Goal: Task Accomplishment & Management: Use online tool/utility

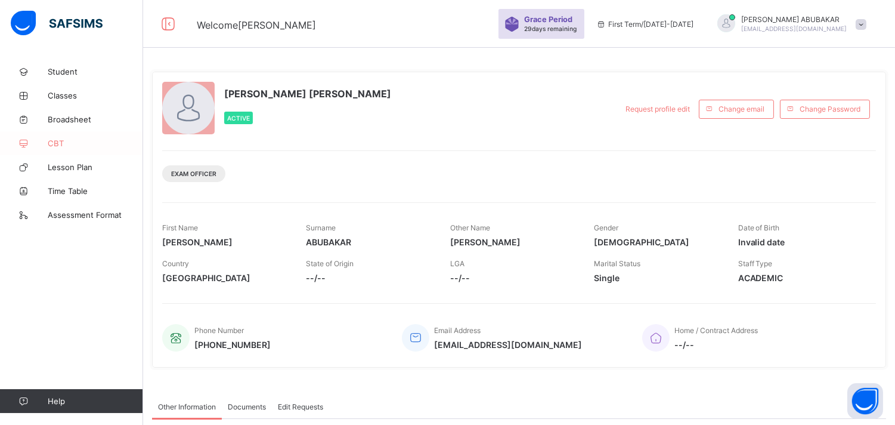
click at [82, 147] on link "CBT" at bounding box center [71, 143] width 143 height 24
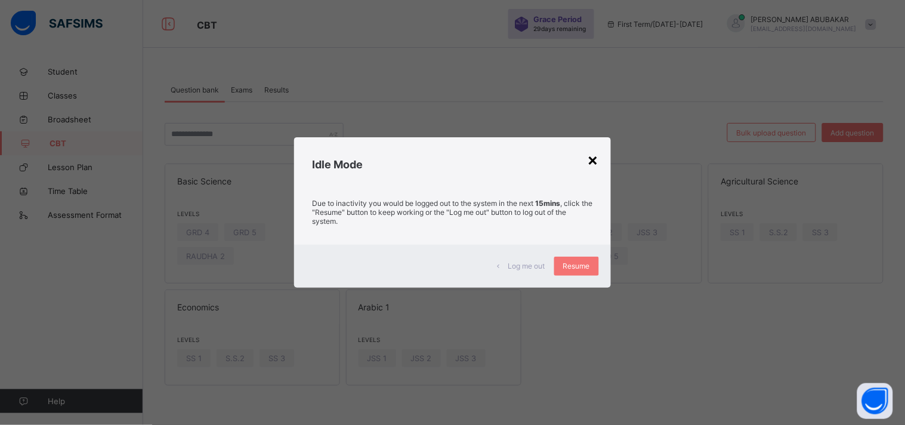
click at [597, 162] on div "×" at bounding box center [593, 159] width 11 height 20
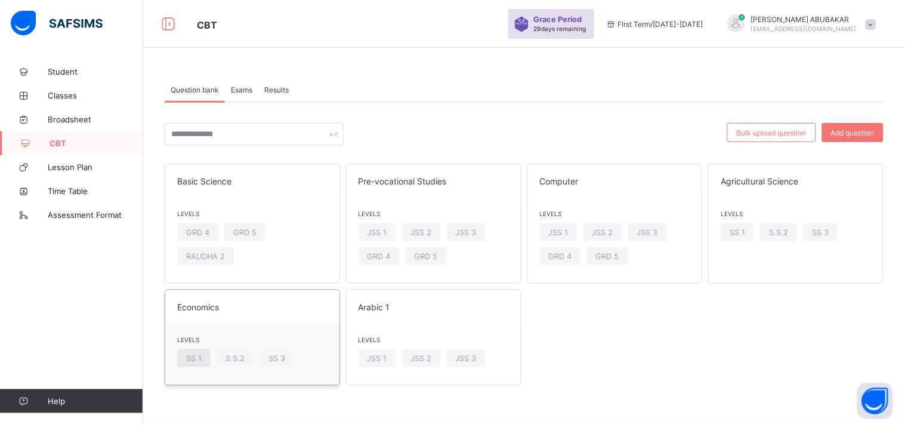
click at [191, 357] on span "SS 1" at bounding box center [194, 358] width 16 height 9
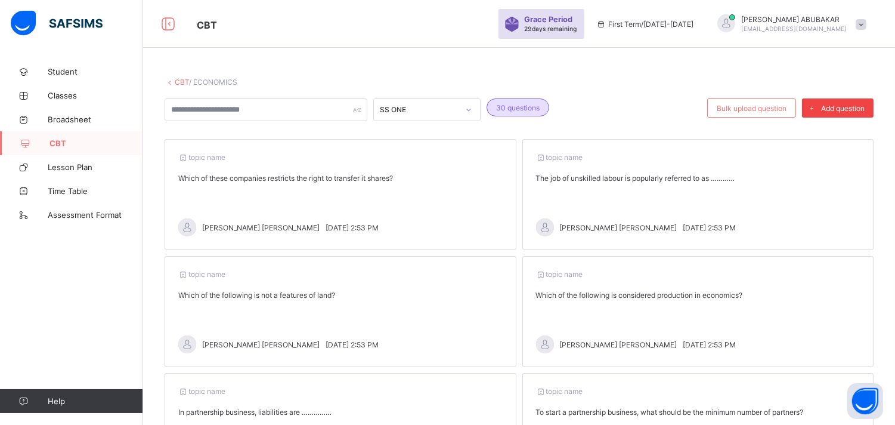
click at [865, 109] on span "Add question" at bounding box center [843, 108] width 44 height 9
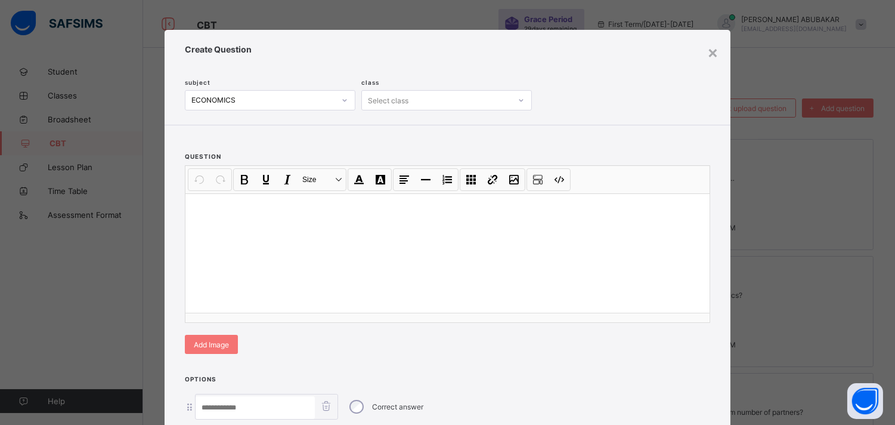
click at [522, 96] on div at bounding box center [521, 100] width 18 height 17
click at [708, 52] on div "×" at bounding box center [713, 52] width 11 height 20
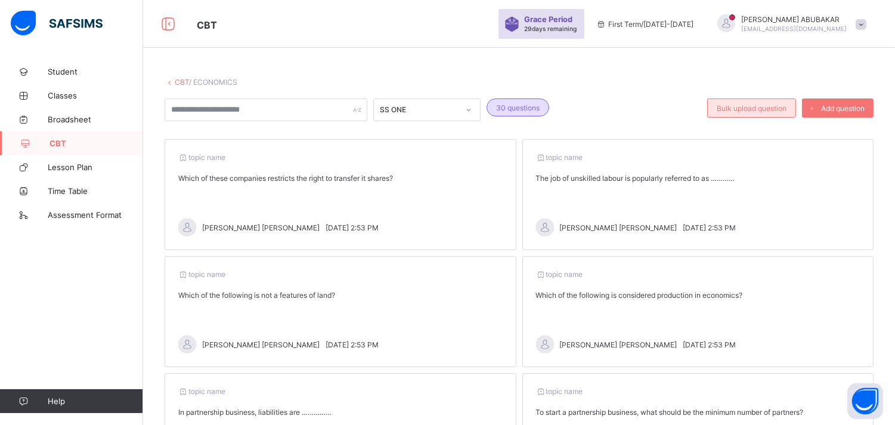
click at [787, 109] on span "Bulk upload question" at bounding box center [752, 108] width 70 height 9
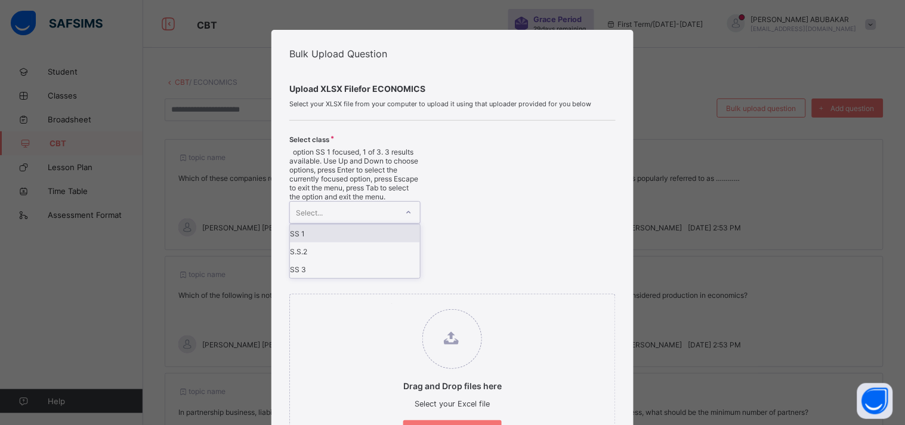
click at [407, 211] on icon at bounding box center [409, 212] width 4 height 2
click at [395, 224] on div "SS 1" at bounding box center [355, 233] width 130 height 18
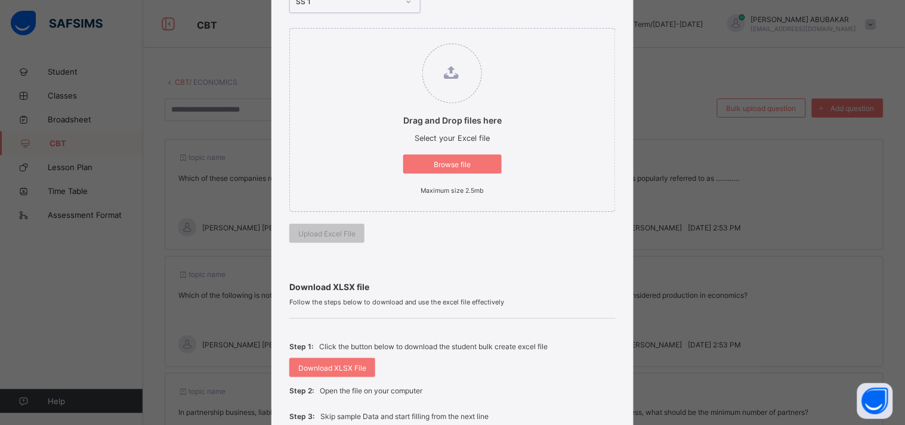
scroll to position [199, 0]
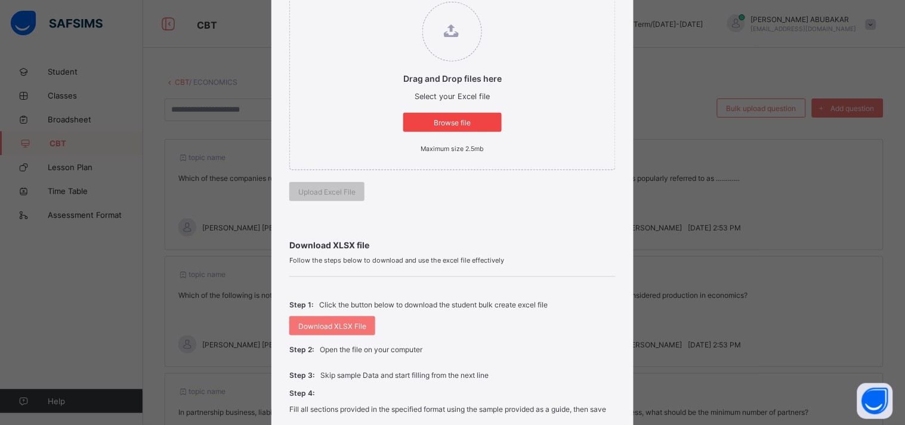
click at [455, 123] on span "Browse file" at bounding box center [452, 122] width 81 height 9
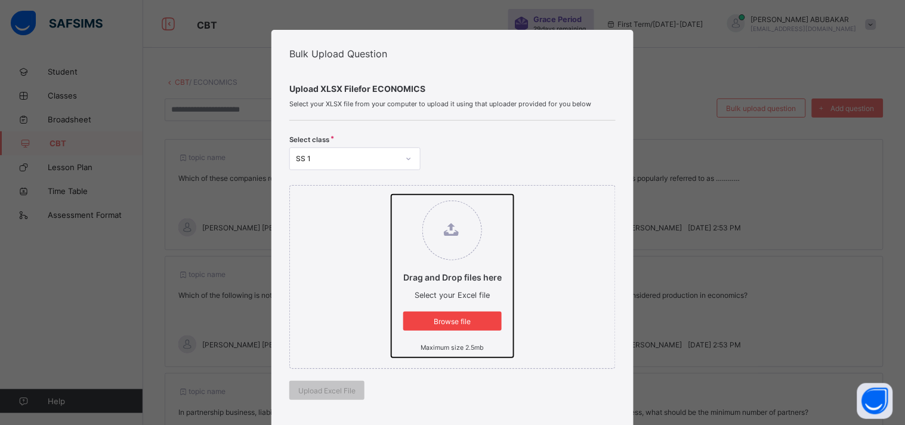
type input "**********"
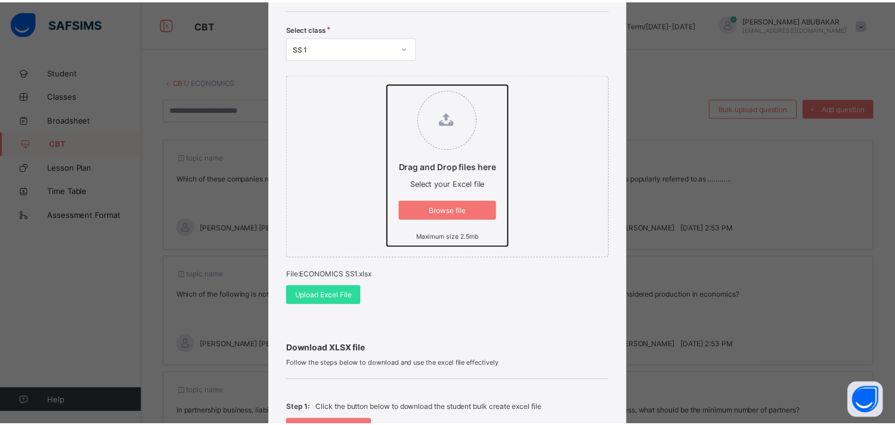
scroll to position [132, 0]
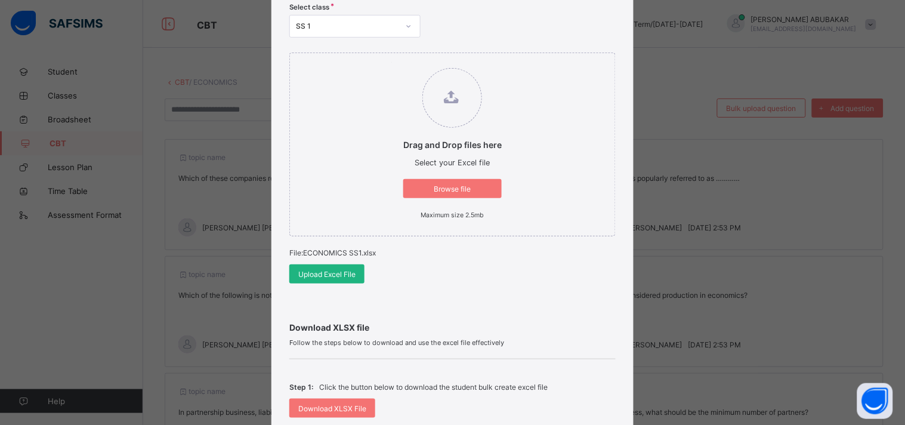
click at [360, 271] on div "Upload Excel File" at bounding box center [326, 273] width 75 height 19
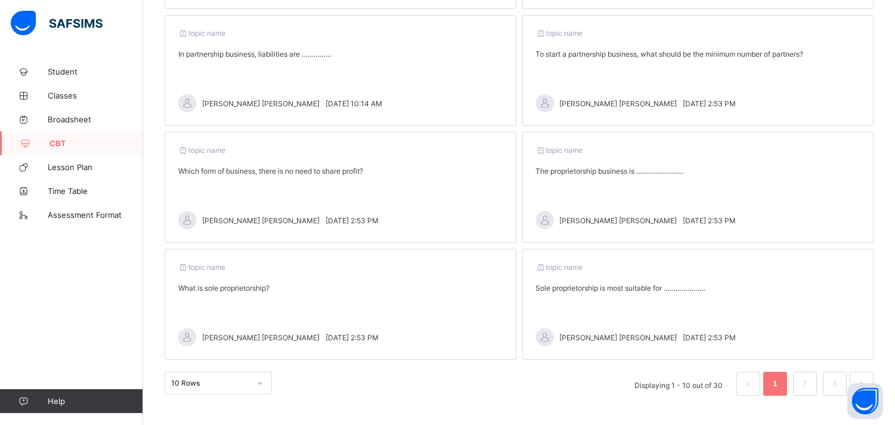
scroll to position [361, 0]
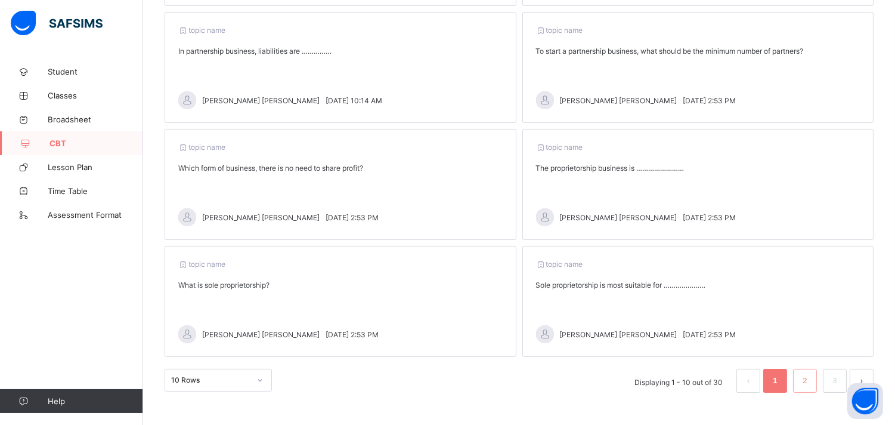
click at [811, 382] on link "2" at bounding box center [804, 381] width 11 height 16
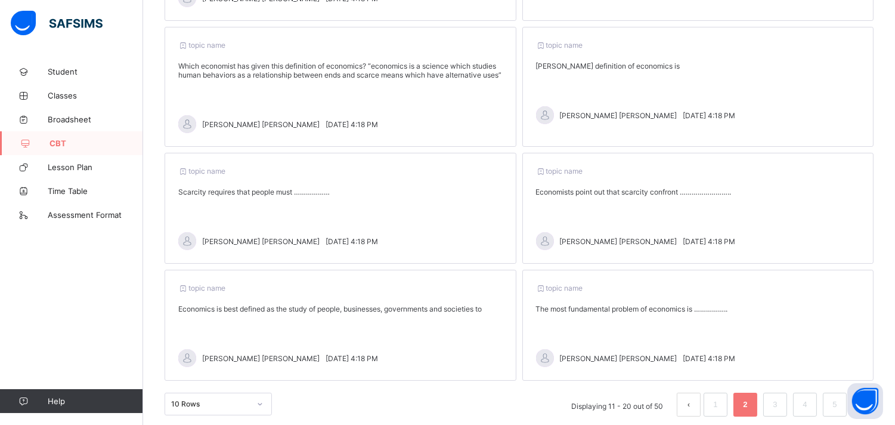
scroll to position [378, 0]
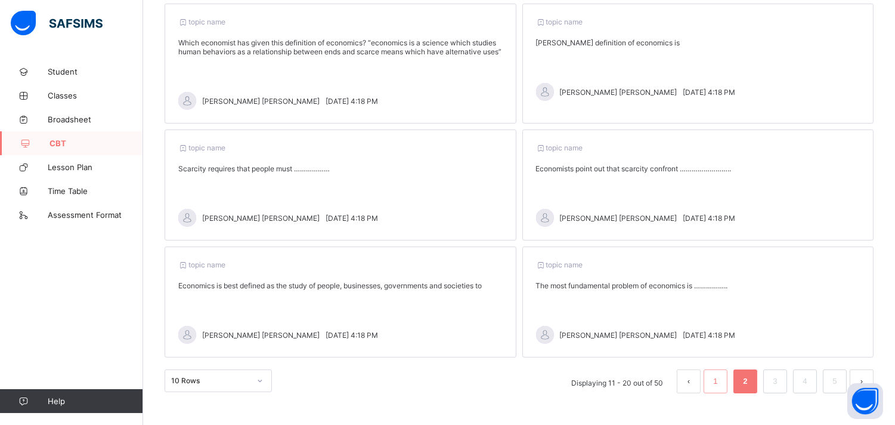
click at [721, 379] on link "1" at bounding box center [715, 381] width 11 height 16
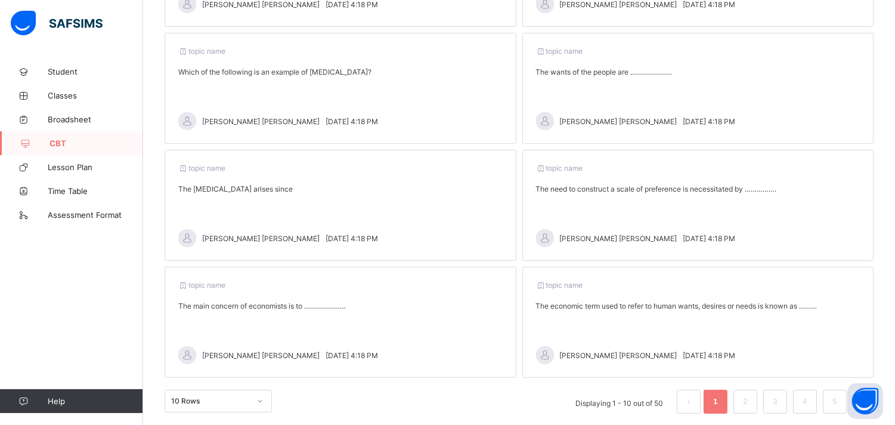
scroll to position [361, 0]
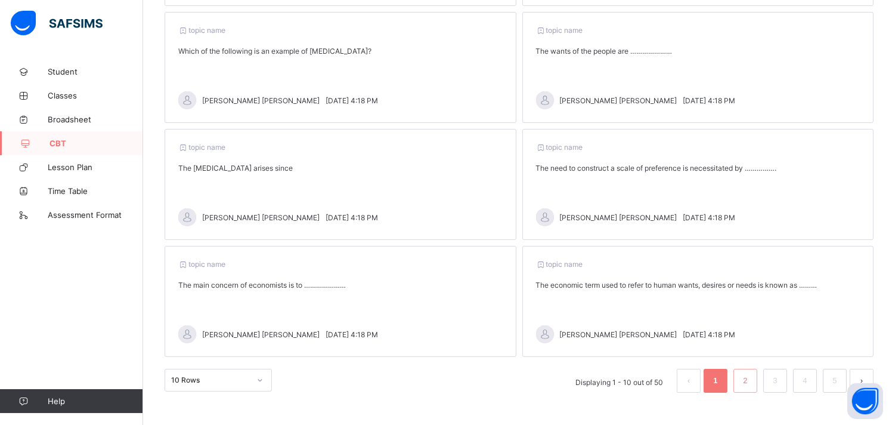
click at [751, 375] on link "2" at bounding box center [745, 381] width 11 height 16
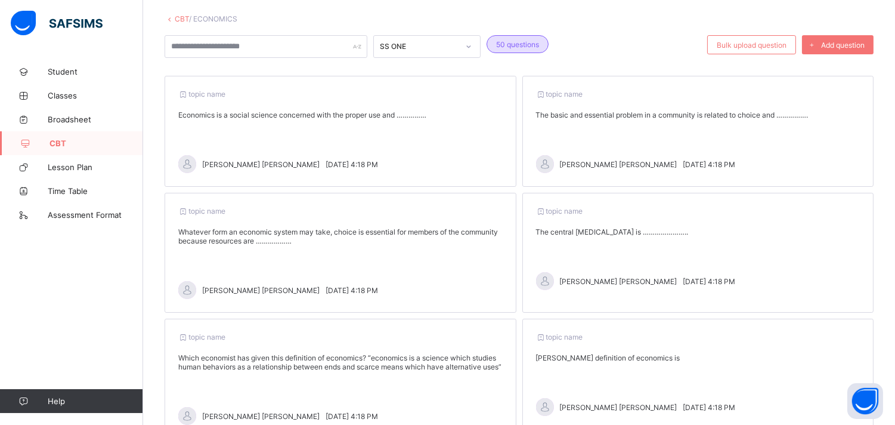
scroll to position [378, 0]
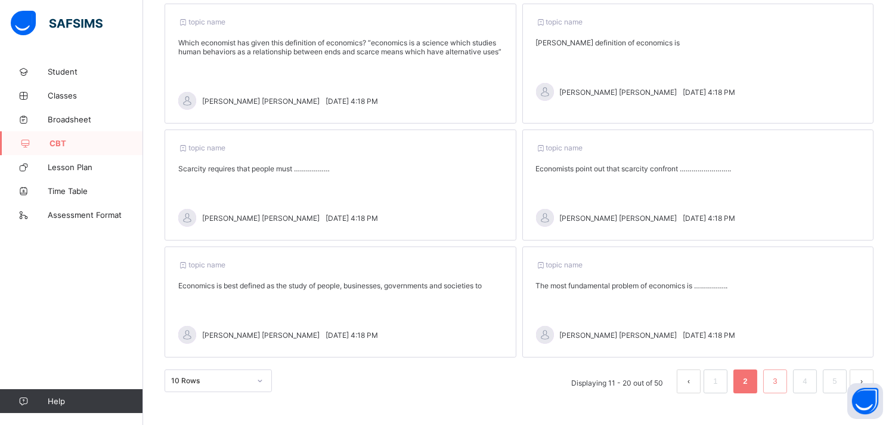
click at [781, 378] on link "3" at bounding box center [775, 381] width 11 height 16
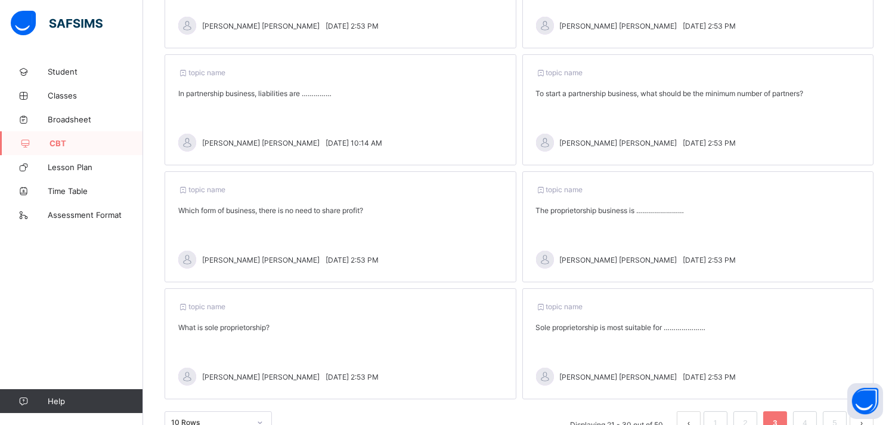
scroll to position [331, 0]
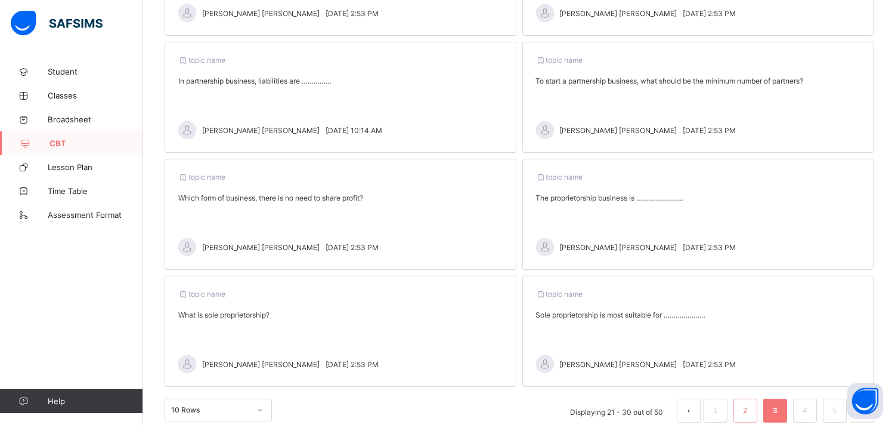
click at [751, 412] on link "2" at bounding box center [745, 411] width 11 height 16
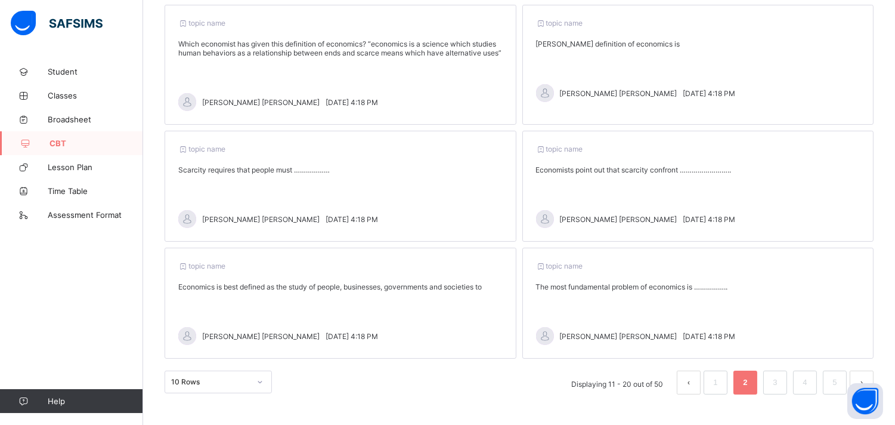
scroll to position [378, 0]
click at [719, 375] on link "1" at bounding box center [715, 381] width 11 height 16
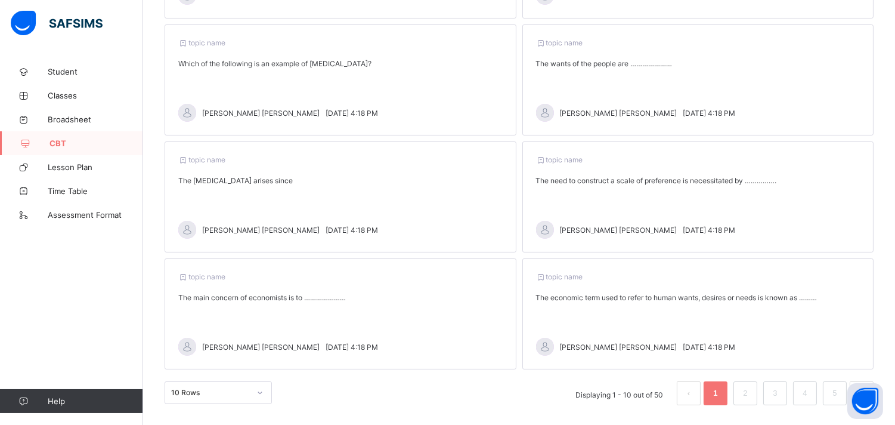
scroll to position [361, 0]
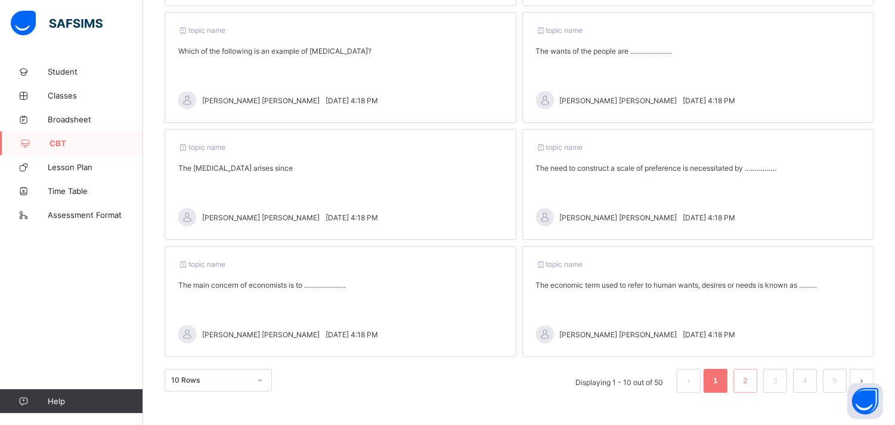
click at [758, 379] on li "2" at bounding box center [746, 381] width 24 height 24
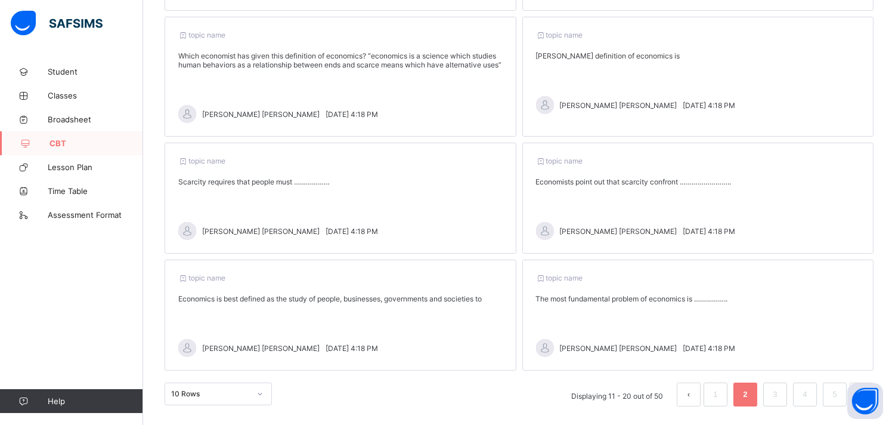
scroll to position [378, 0]
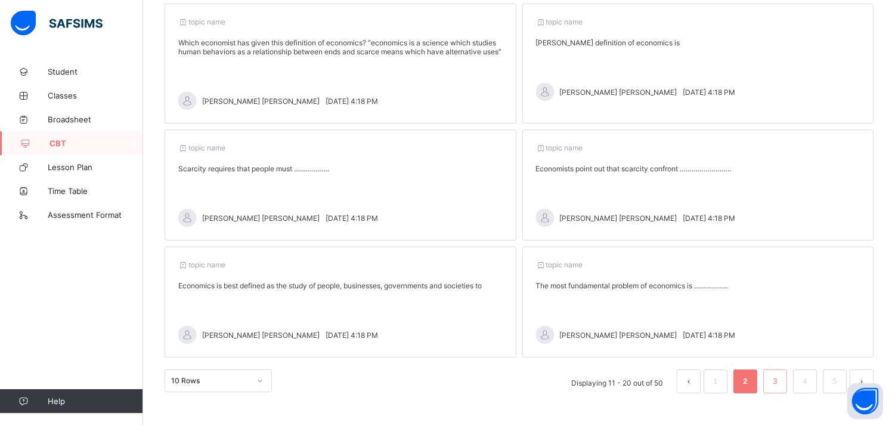
click at [781, 376] on link "3" at bounding box center [775, 381] width 11 height 16
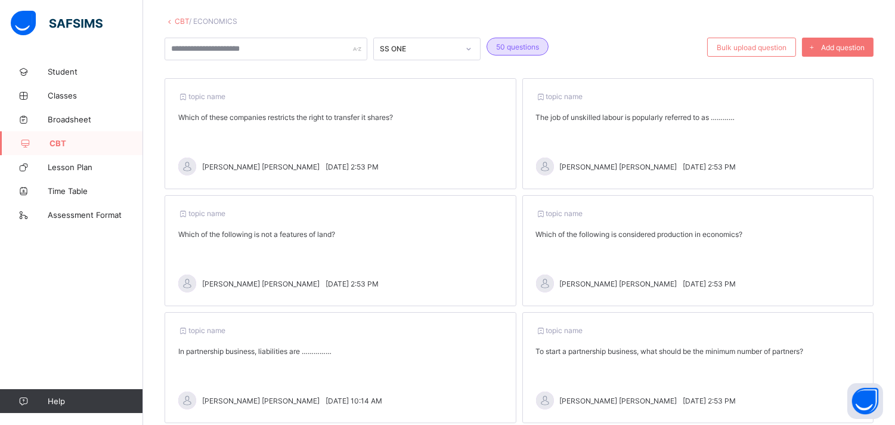
scroll to position [30, 0]
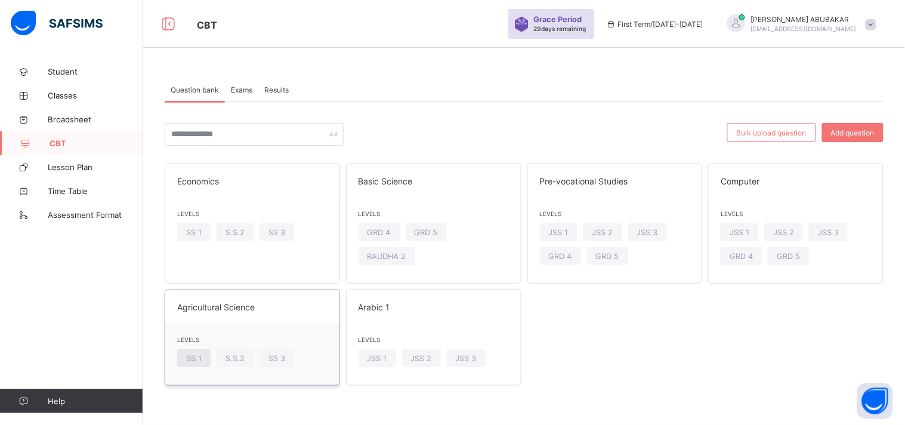
click at [202, 350] on div "SS 1" at bounding box center [193, 358] width 33 height 18
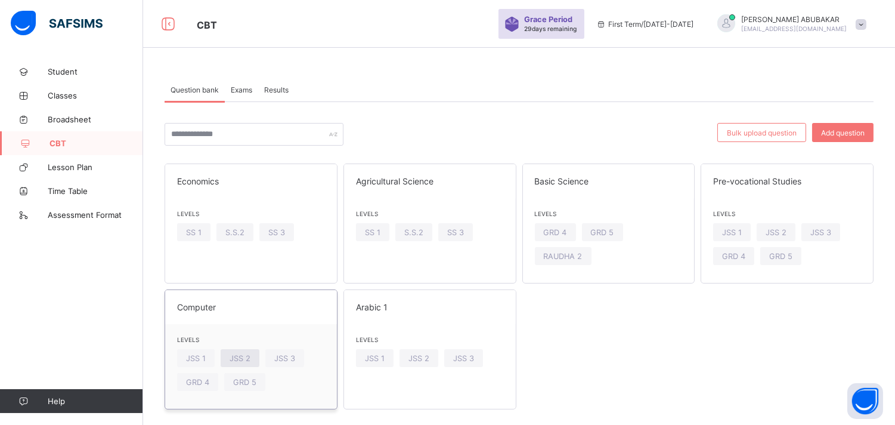
click at [236, 361] on span "JSS 2" at bounding box center [240, 358] width 21 height 9
click at [204, 236] on div "SS 1" at bounding box center [193, 232] width 33 height 18
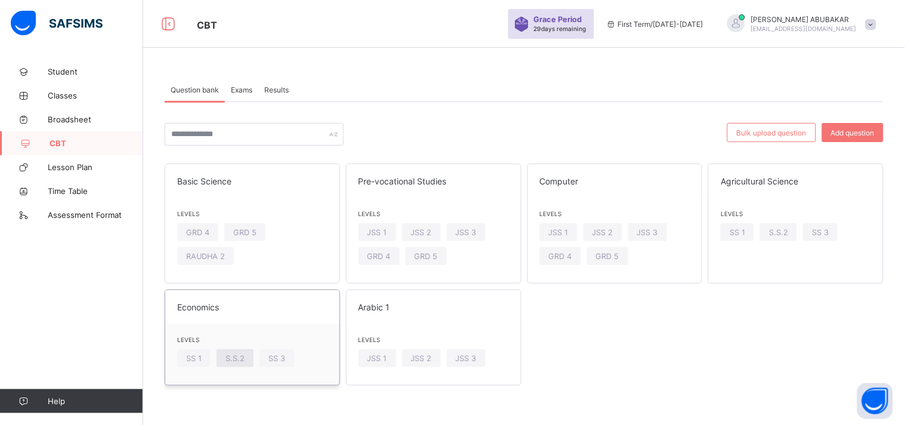
click at [236, 359] on span "S.S.2" at bounding box center [234, 358] width 19 height 9
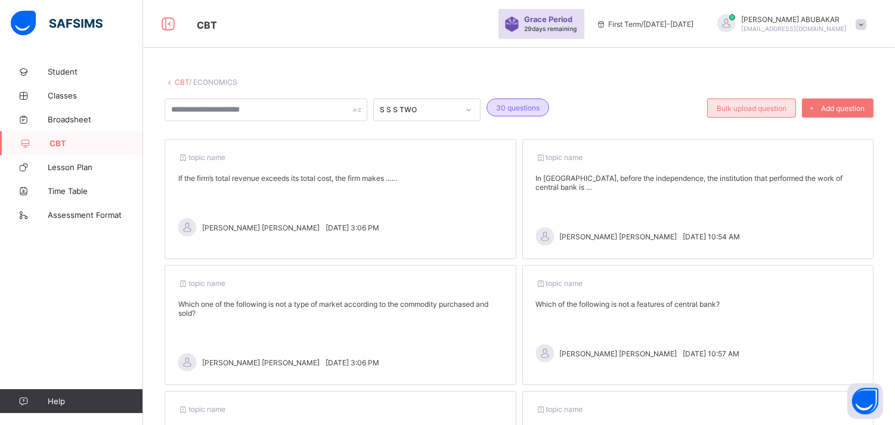
click at [750, 110] on span "Bulk upload question" at bounding box center [752, 108] width 70 height 9
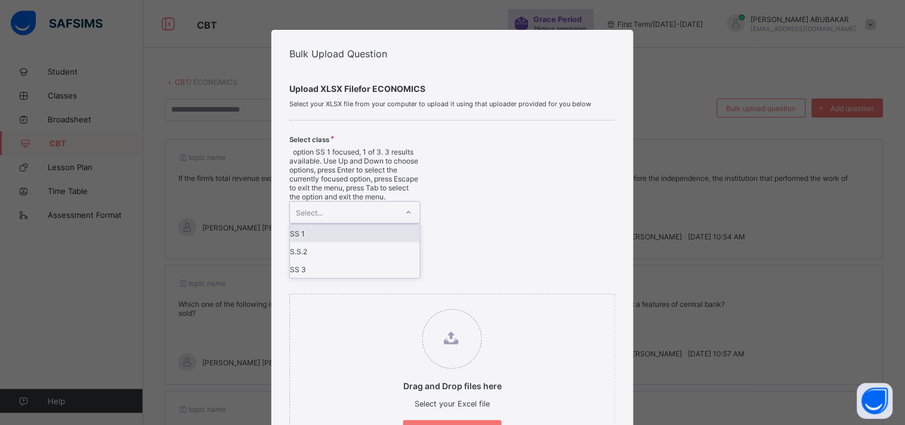
click at [407, 206] on icon at bounding box center [408, 212] width 7 height 12
click at [335, 242] on div "S.S.2" at bounding box center [355, 251] width 130 height 18
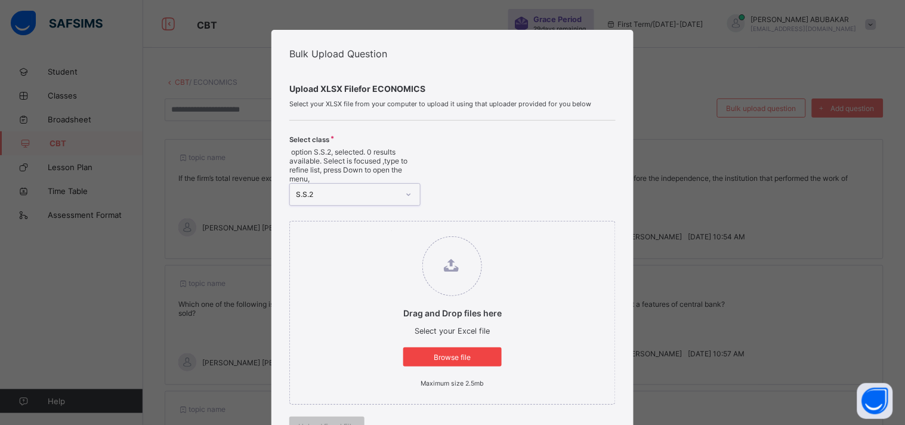
click at [443, 353] on span "Browse file" at bounding box center [452, 357] width 81 height 9
click at [391, 230] on input "Drag and Drop files here Select your Excel file Browse file Maximum size 2.5mb" at bounding box center [391, 230] width 0 height 0
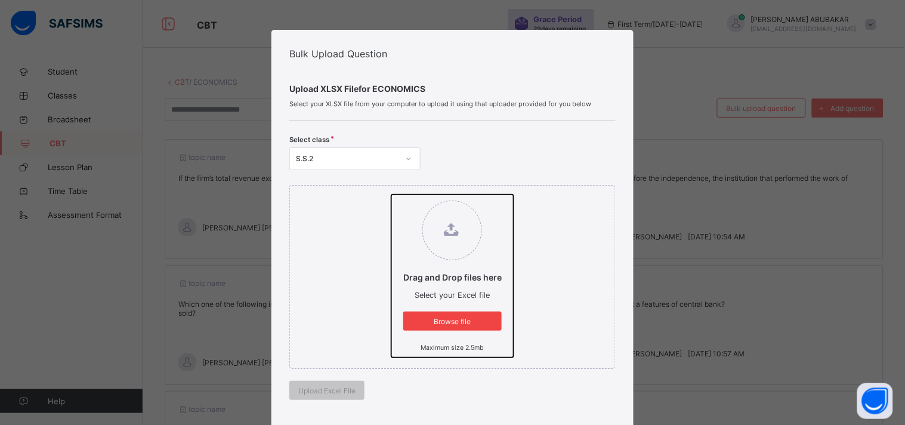
type input "**********"
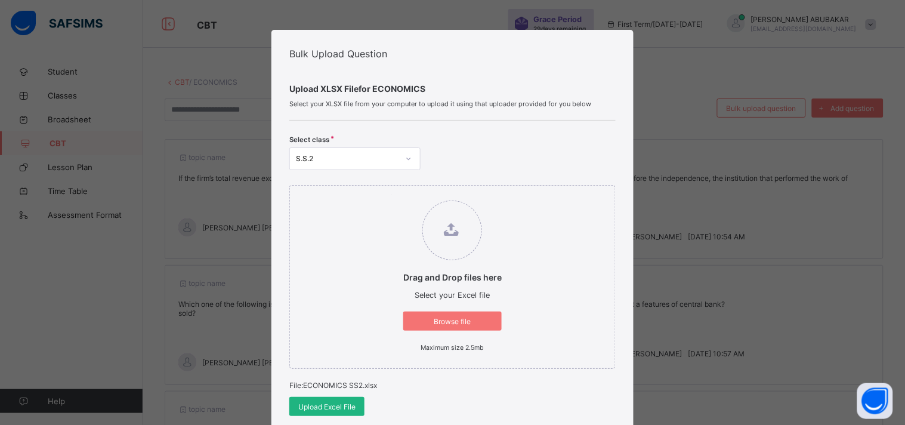
click at [338, 403] on span "Upload Excel File" at bounding box center [326, 406] width 57 height 9
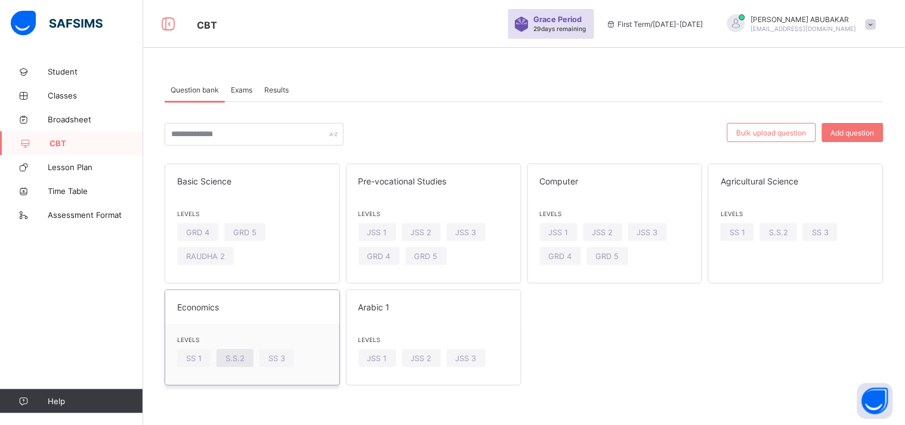
click at [247, 353] on div "S.S.2" at bounding box center [235, 358] width 37 height 18
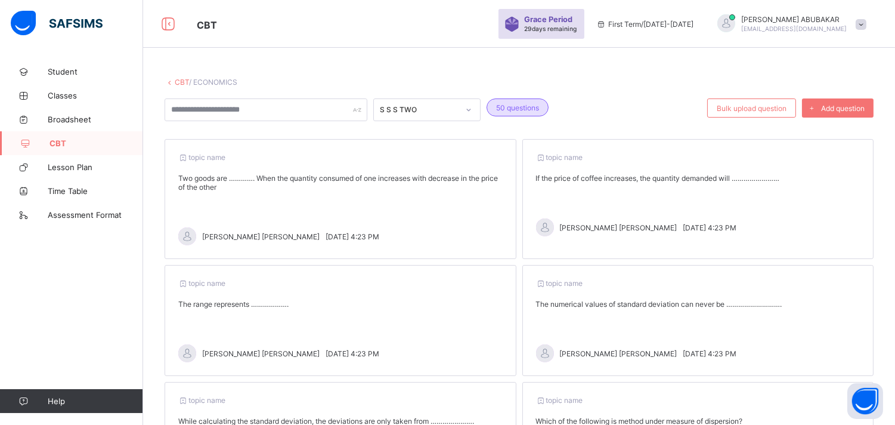
click at [205, 82] on span "/ ECONOMICS" at bounding box center [213, 82] width 48 height 9
click at [181, 81] on link "CBT" at bounding box center [182, 82] width 14 height 9
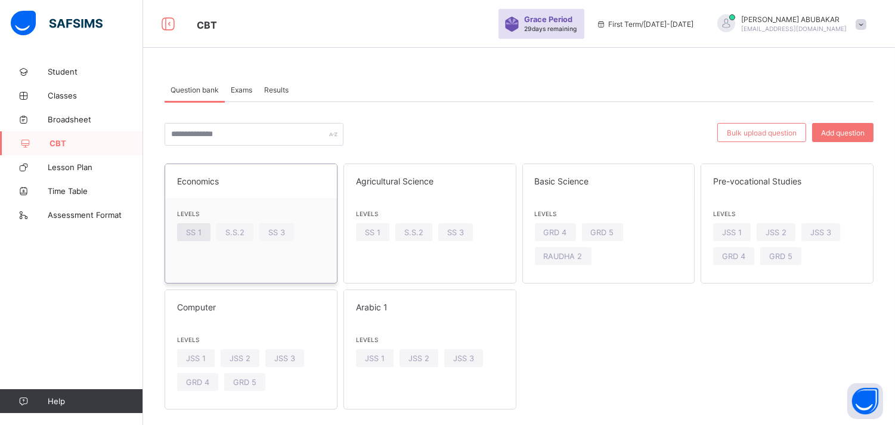
click at [192, 234] on span "SS 1" at bounding box center [194, 232] width 16 height 9
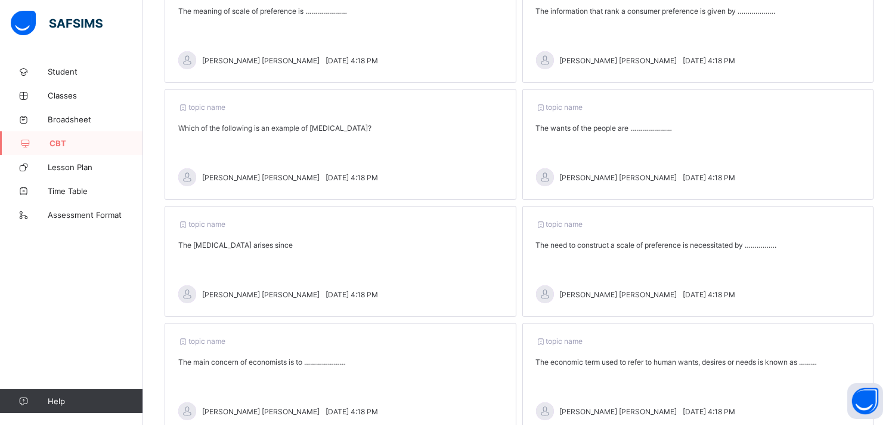
scroll to position [30, 0]
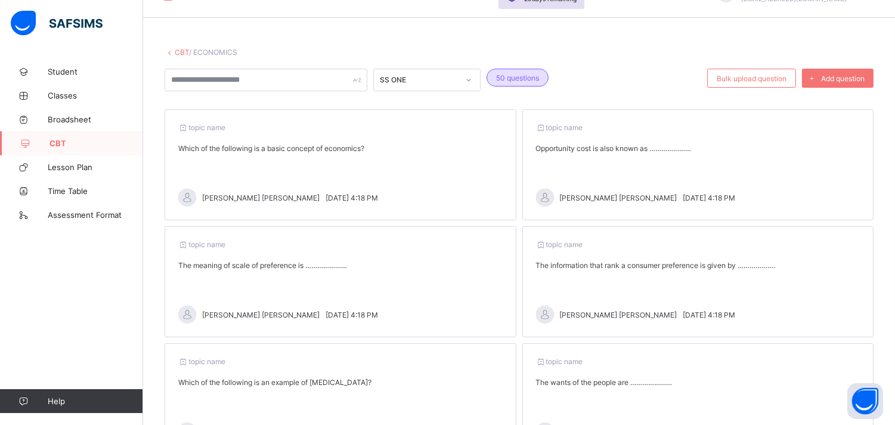
click at [236, 140] on div "topic name Which of the following is a basic concept of economics? [PERSON_NAME…" at bounding box center [341, 164] width 352 height 111
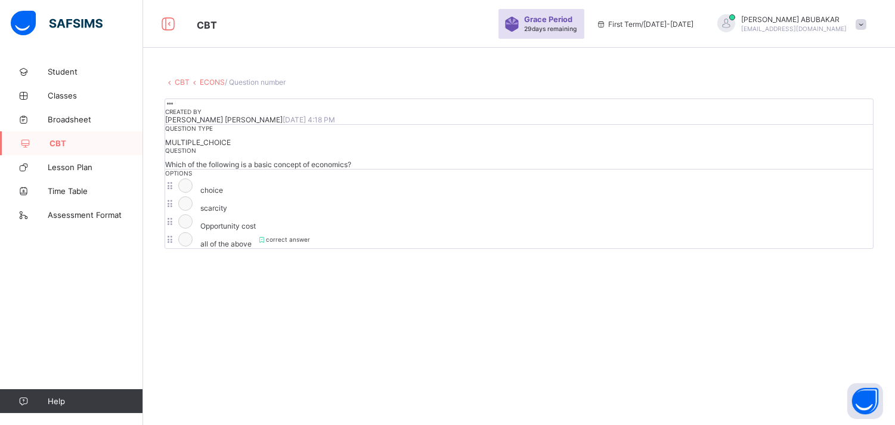
click at [216, 82] on link "ECONS" at bounding box center [212, 82] width 25 height 9
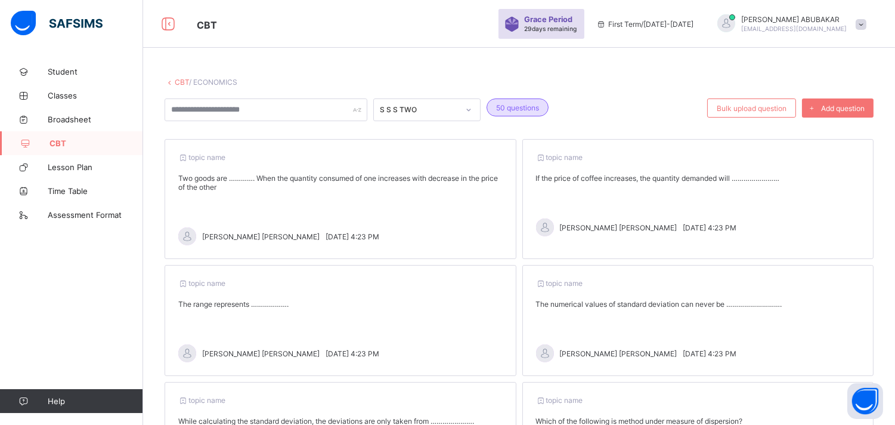
click at [634, 179] on div "If the price of coffee increases, the quantity demanded will ……………………" at bounding box center [698, 178] width 325 height 9
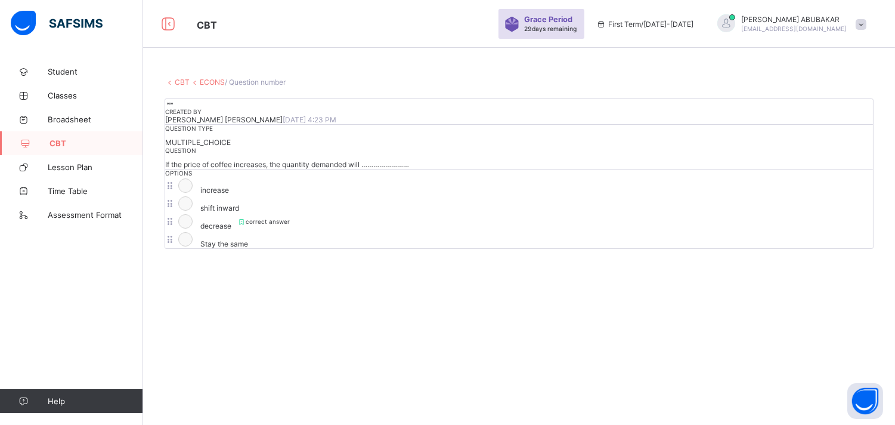
click at [201, 82] on link "ECONS" at bounding box center [212, 82] width 25 height 9
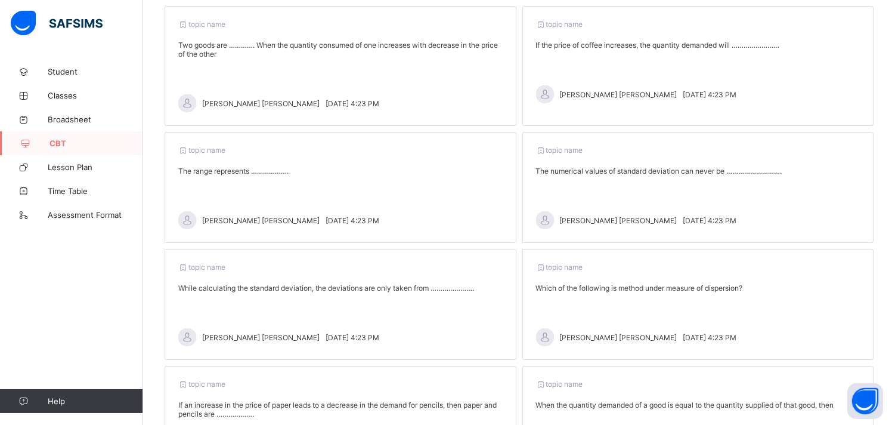
scroll to position [132, 0]
click at [227, 164] on div "topic name The range represents ………………. [PERSON_NAME] [PERSON_NAME] [DATE] 4:23…" at bounding box center [341, 187] width 352 height 111
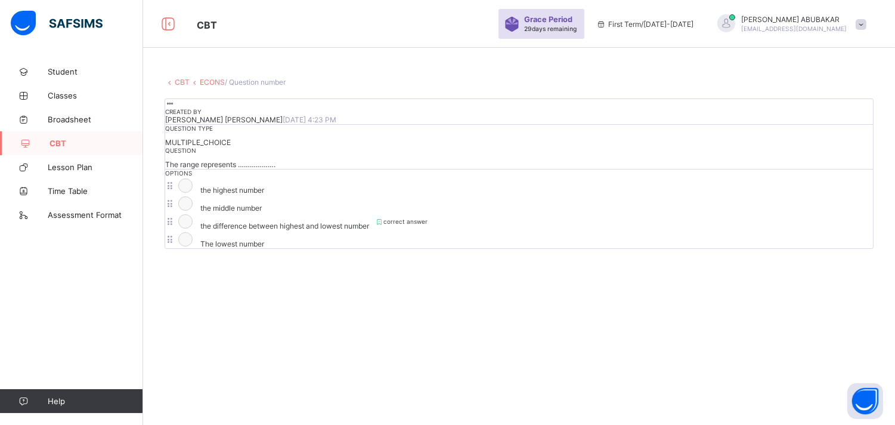
click at [249, 81] on span "/ Question number" at bounding box center [255, 82] width 61 height 9
click at [205, 81] on link "ECONS" at bounding box center [212, 82] width 25 height 9
